Goal: Check status: Check status

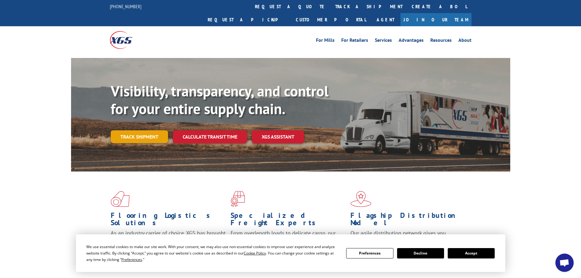
click at [139, 130] on link "Track shipment" at bounding box center [139, 136] width 57 height 13
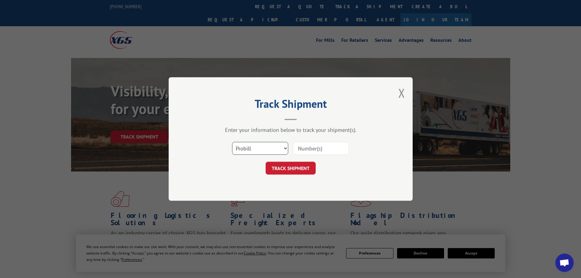
click at [262, 151] on select "Select category... Probill BOL PO" at bounding box center [260, 148] width 56 height 13
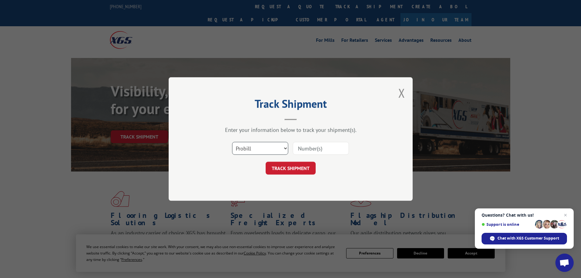
select select "po"
click at [232, 142] on select "Select category... Probill BOL PO" at bounding box center [260, 148] width 56 height 13
click at [317, 145] on input at bounding box center [321, 148] width 56 height 13
paste input "18541332"
type input "18541332"
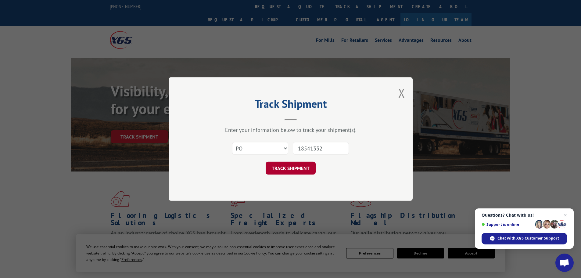
click at [289, 168] on button "TRACK SHIPMENT" at bounding box center [291, 168] width 50 height 13
